Goal: Task Accomplishment & Management: Manage account settings

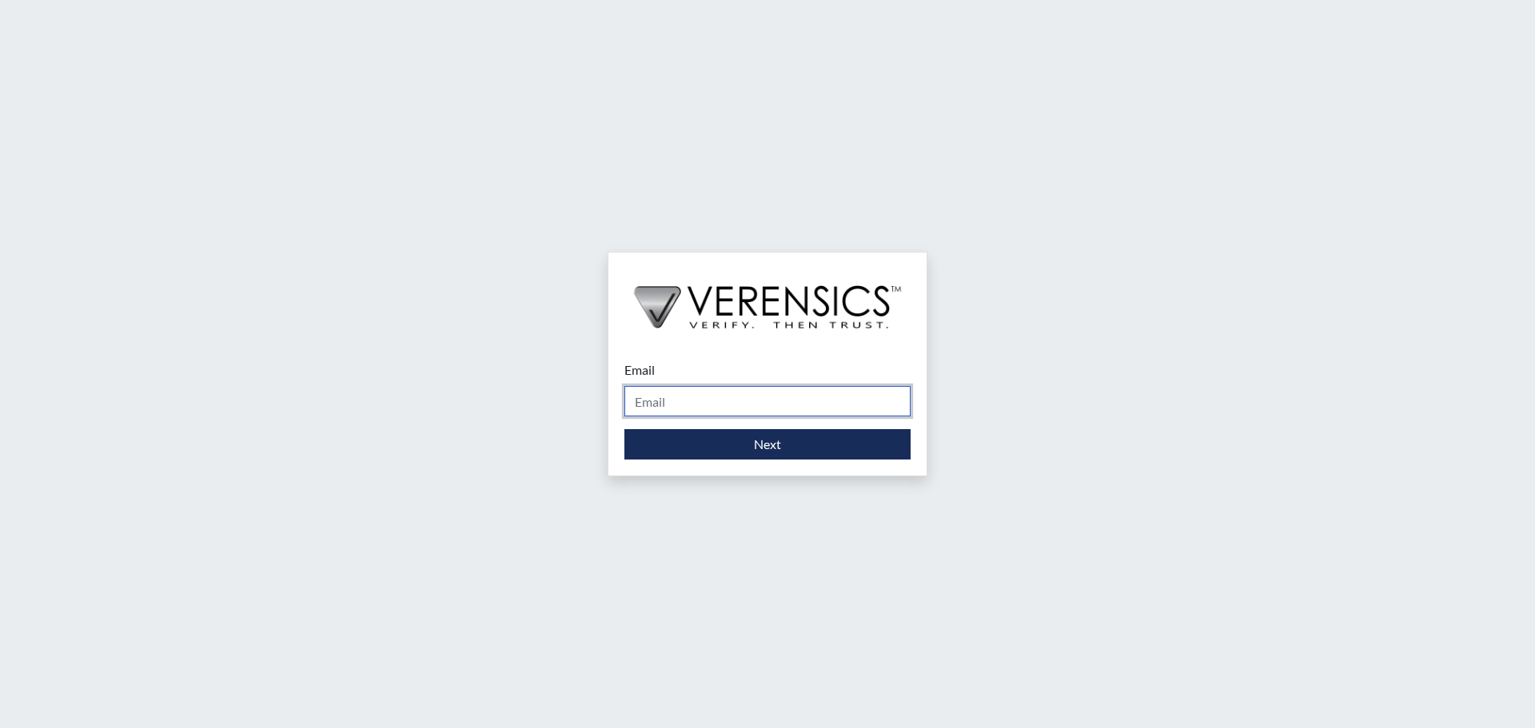
click at [665, 402] on input "Email" at bounding box center [767, 401] width 286 height 30
type input "[PERSON_NAME][EMAIL_ADDRESS][DOMAIN_NAME]"
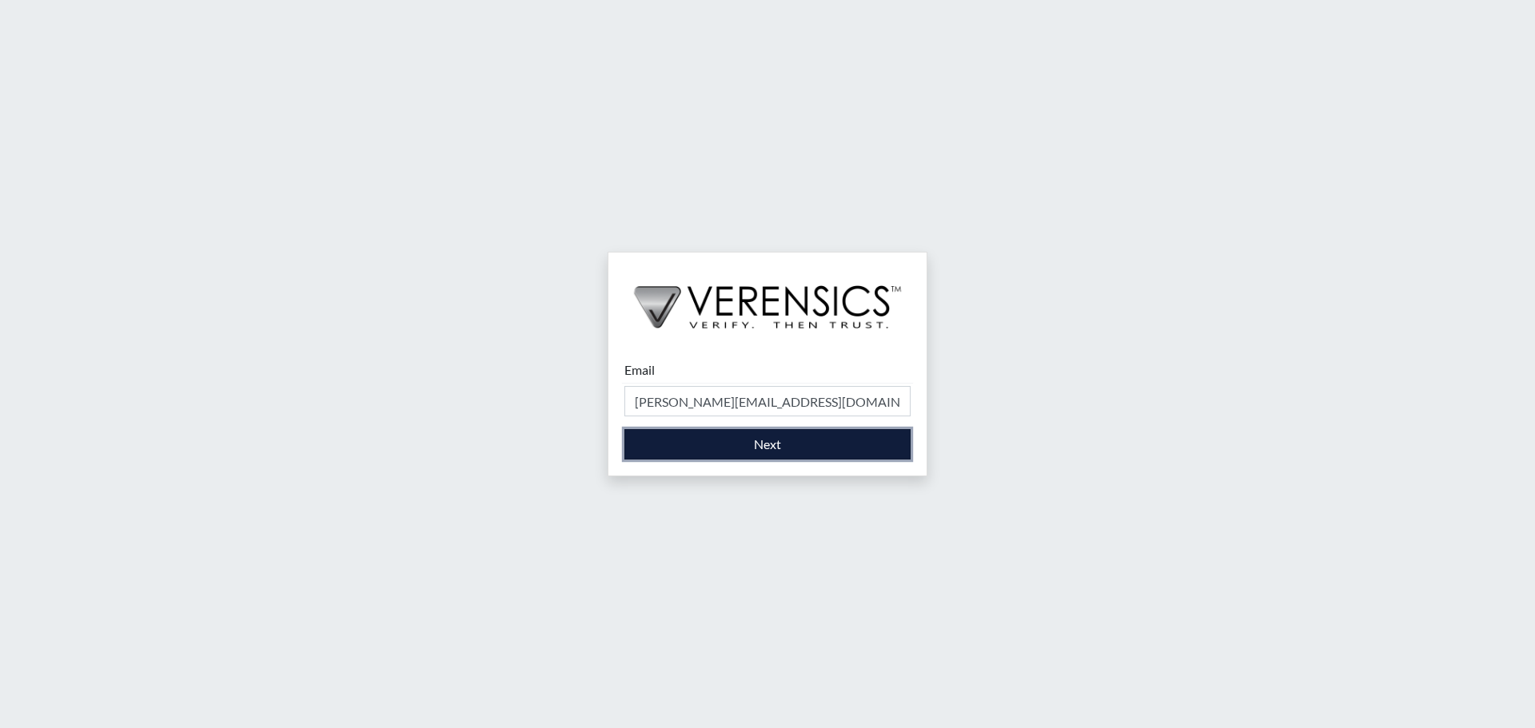
click at [735, 444] on button "Next" at bounding box center [767, 444] width 286 height 30
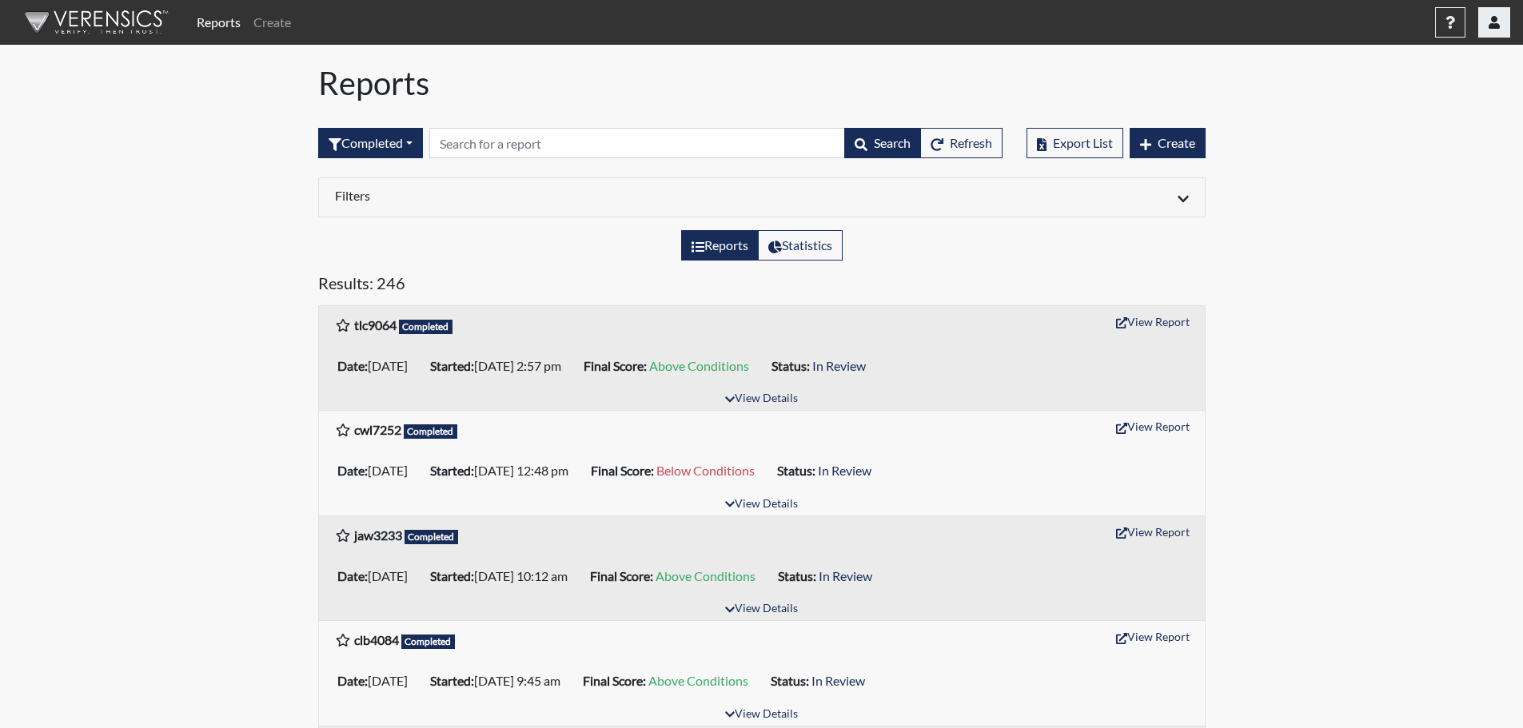
click at [1496, 27] on icon "button" at bounding box center [1494, 22] width 11 height 13
click at [1374, 214] on link "Sign Out" at bounding box center [1334, 202] width 350 height 26
